Goal: Task Accomplishment & Management: Complete application form

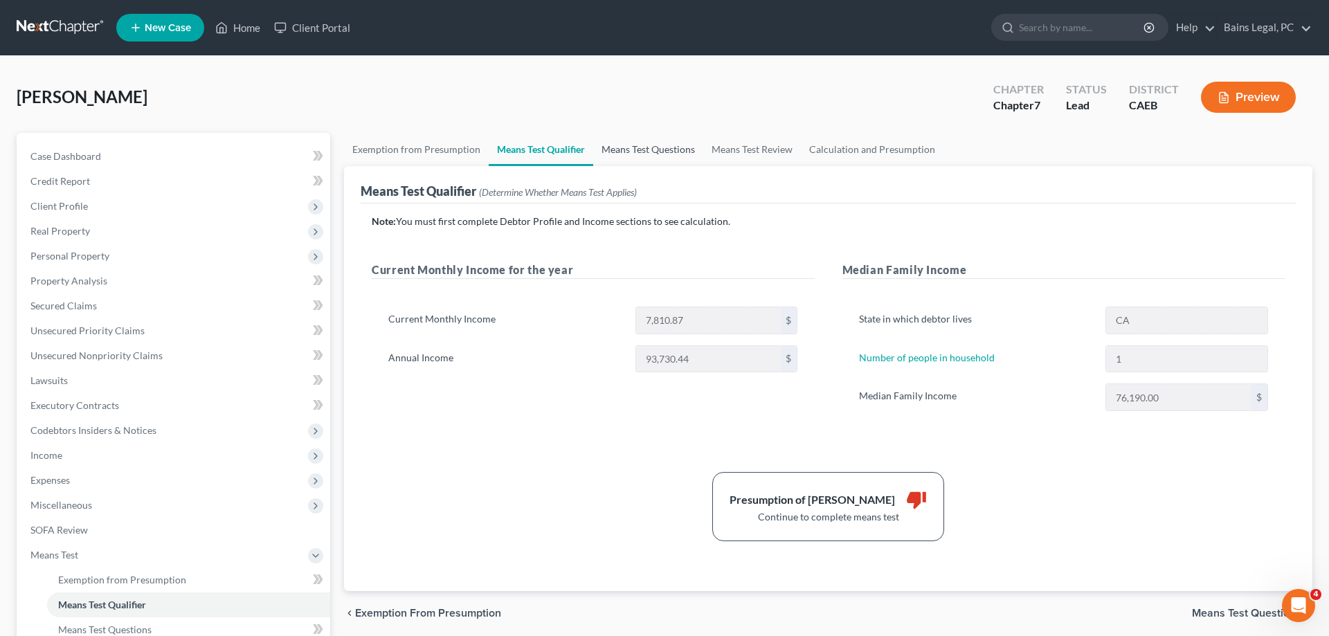
click at [652, 152] on link "Means Test Questions" at bounding box center [648, 149] width 110 height 33
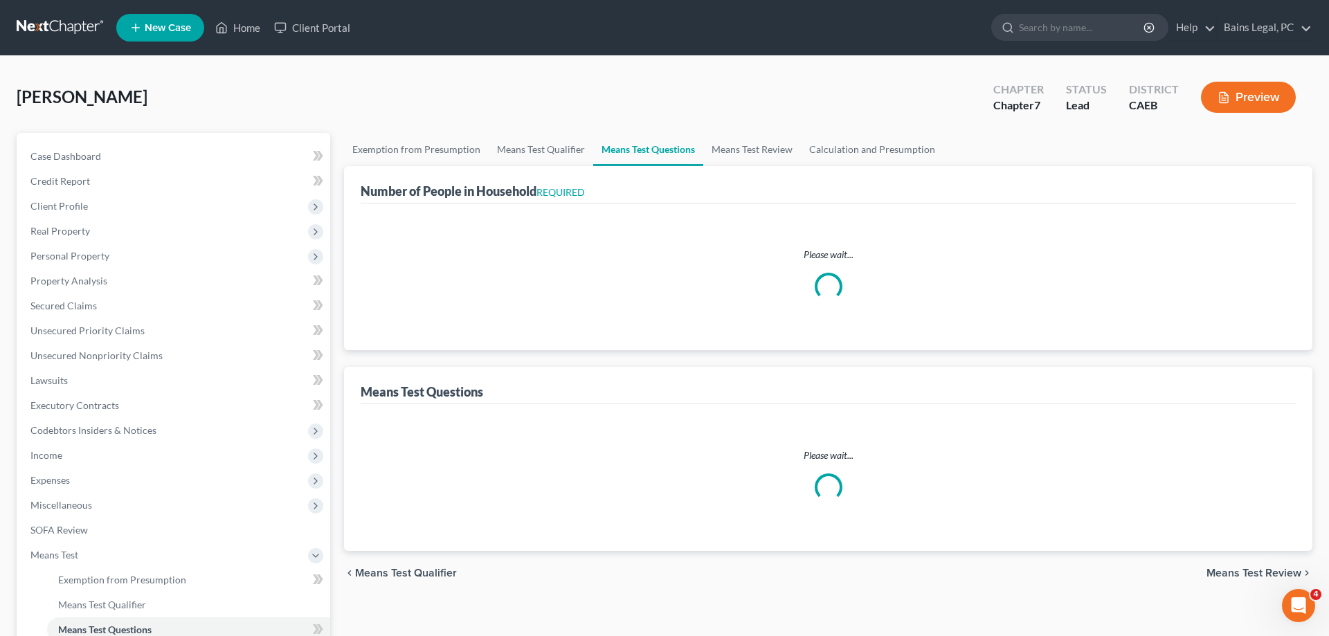
select select "1"
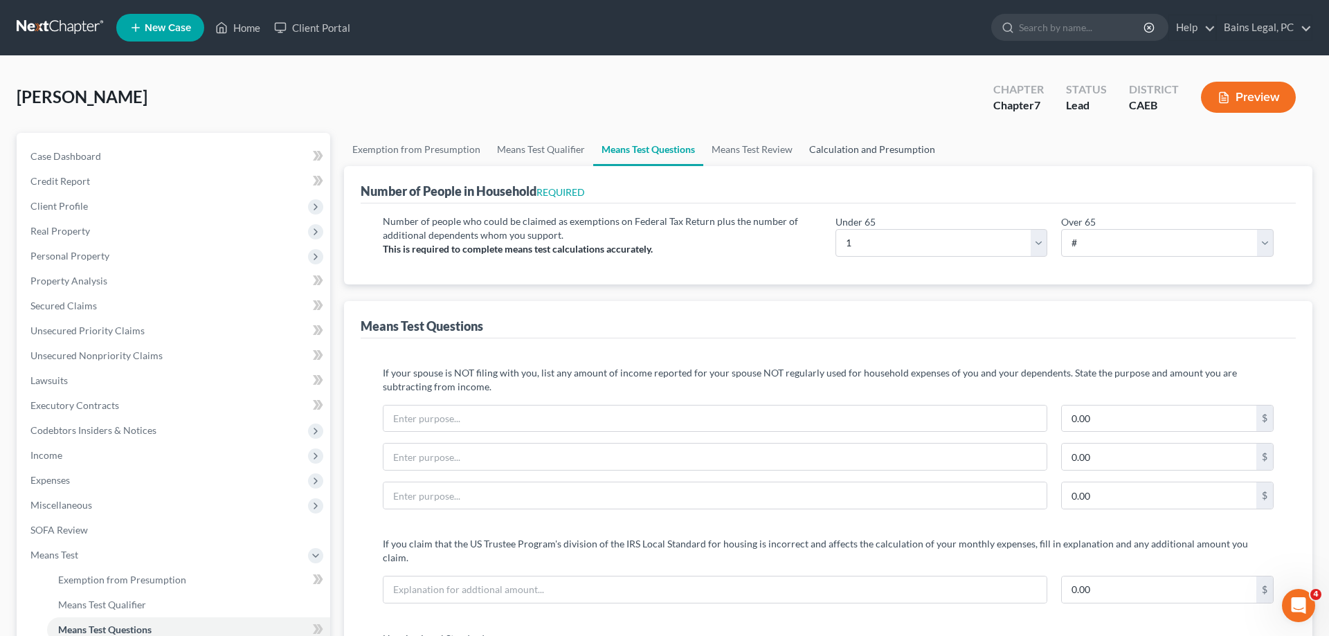
click at [851, 156] on link "Calculation and Presumption" at bounding box center [872, 149] width 143 height 33
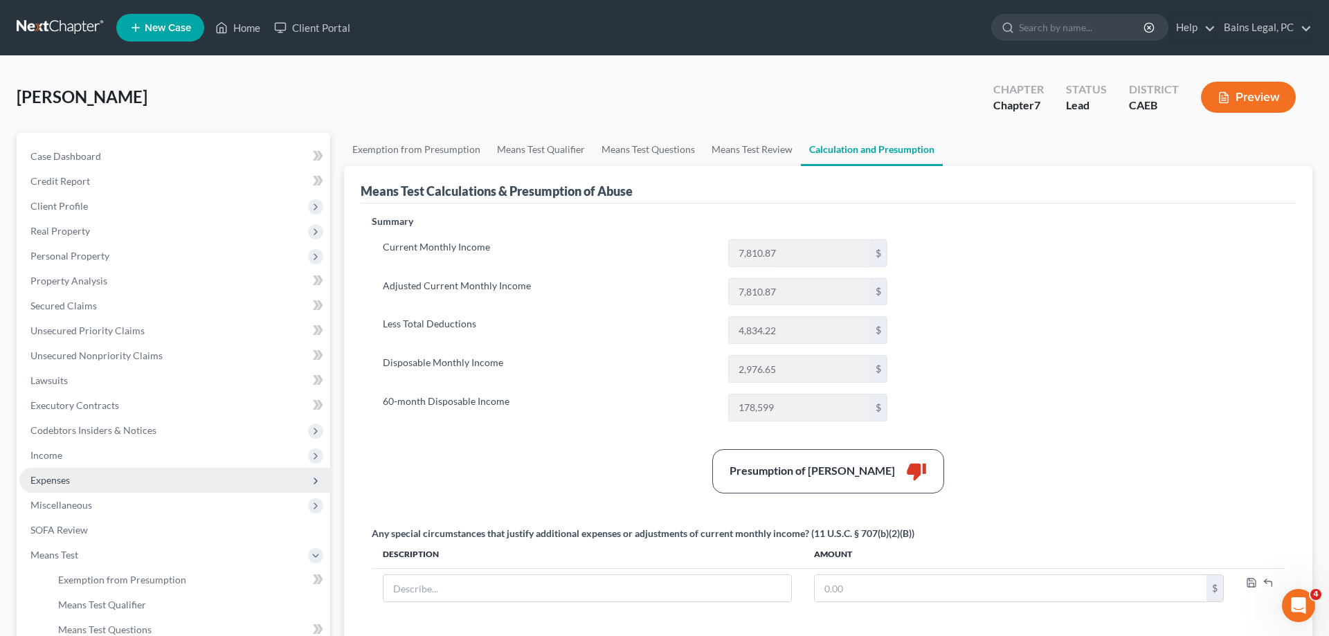
click at [69, 483] on span "Expenses" at bounding box center [49, 480] width 39 height 12
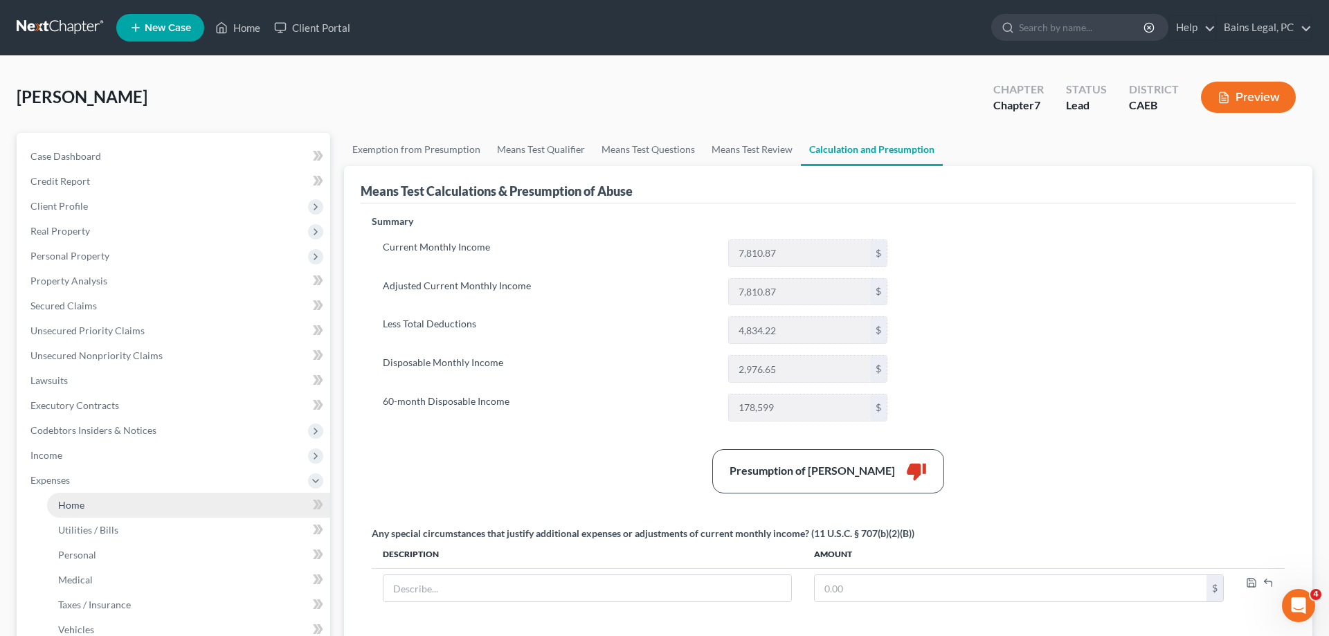
click at [89, 507] on link "Home" at bounding box center [188, 505] width 283 height 25
